Goal: Navigation & Orientation: Go to known website

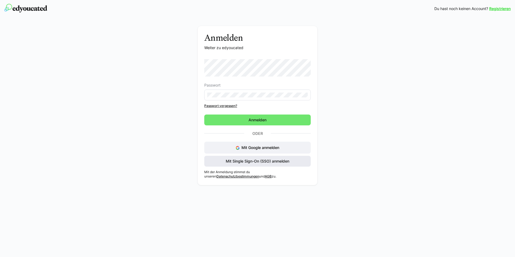
click at [286, 164] on span "Mit Single Sign-On (SSO) anmelden" at bounding box center [257, 161] width 107 height 11
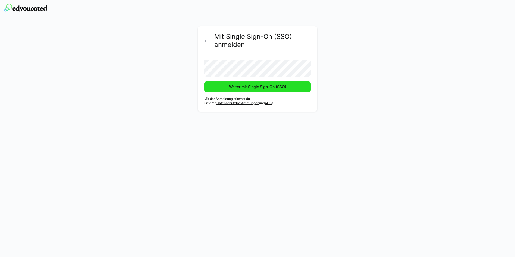
click at [286, 86] on span "Weiter mit Single Sign-On (SSO)" at bounding box center [257, 86] width 59 height 5
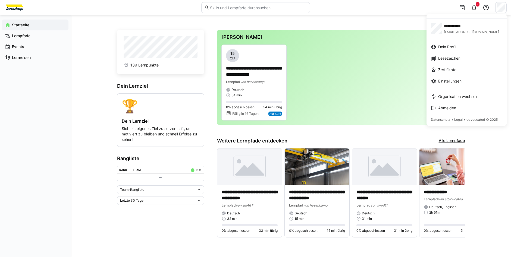
click at [400, 17] on div at bounding box center [255, 128] width 511 height 257
